Goal: Find specific page/section: Find specific page/section

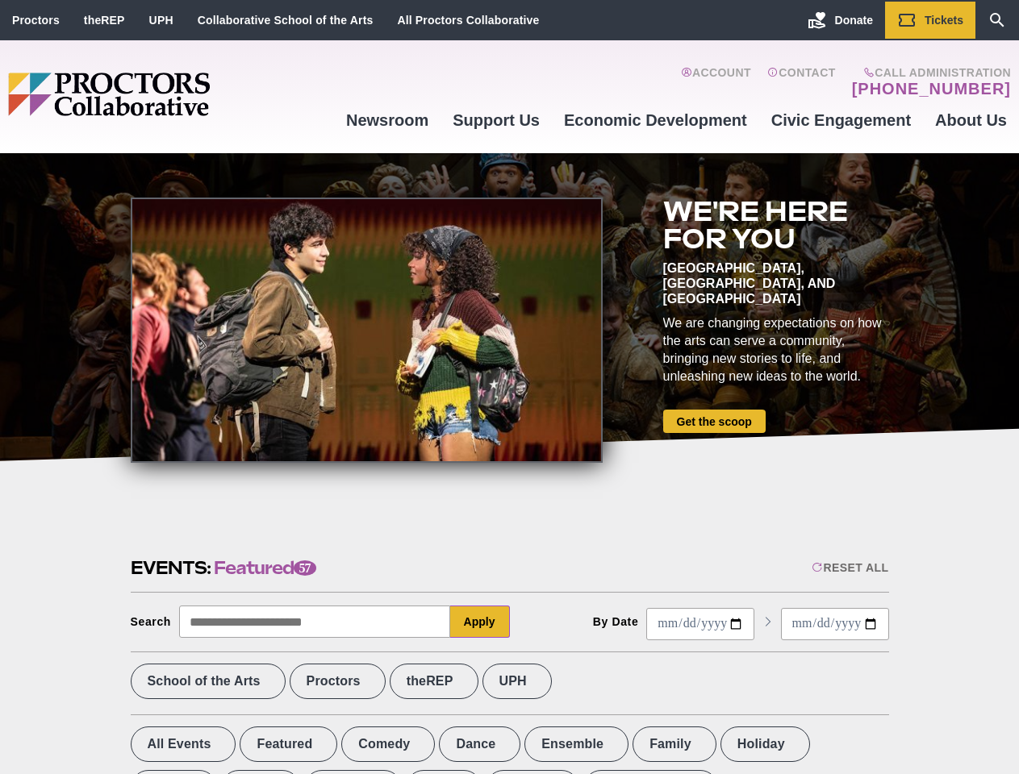
click at [509, 387] on div at bounding box center [367, 330] width 472 height 265
click at [849, 568] on div "Reset All" at bounding box center [850, 567] width 77 height 13
click at [480, 622] on button "Apply" at bounding box center [480, 622] width 60 height 32
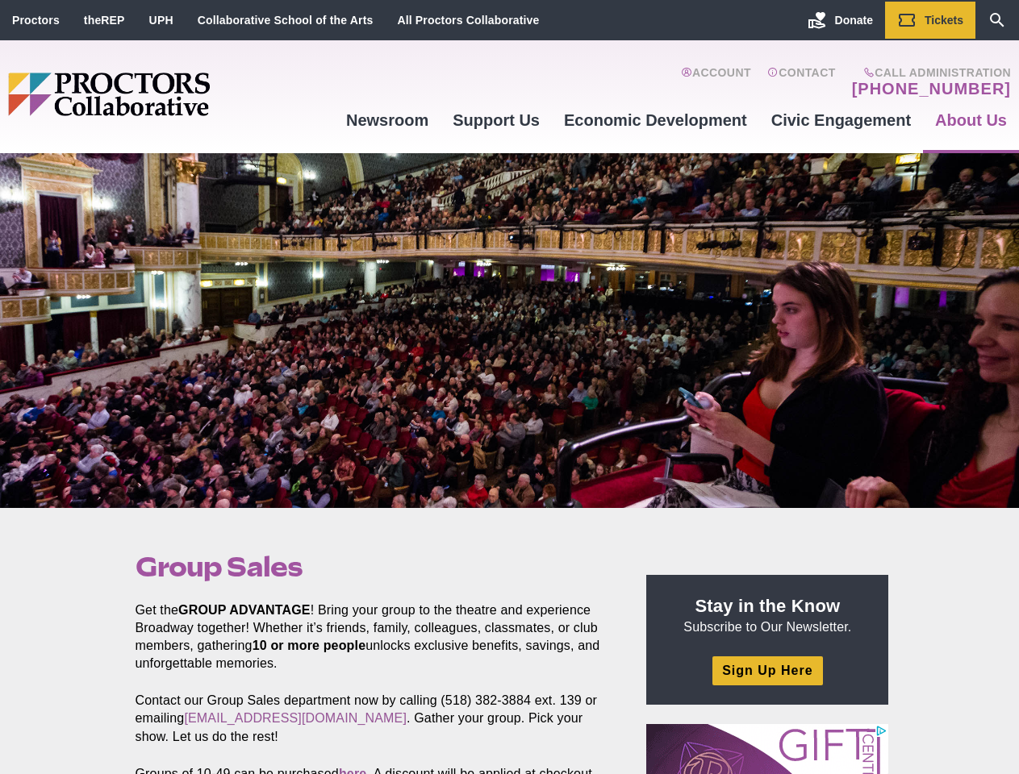
click at [509, 387] on div at bounding box center [509, 330] width 1019 height 355
